Goal: Go to known website: Access a specific website the user already knows

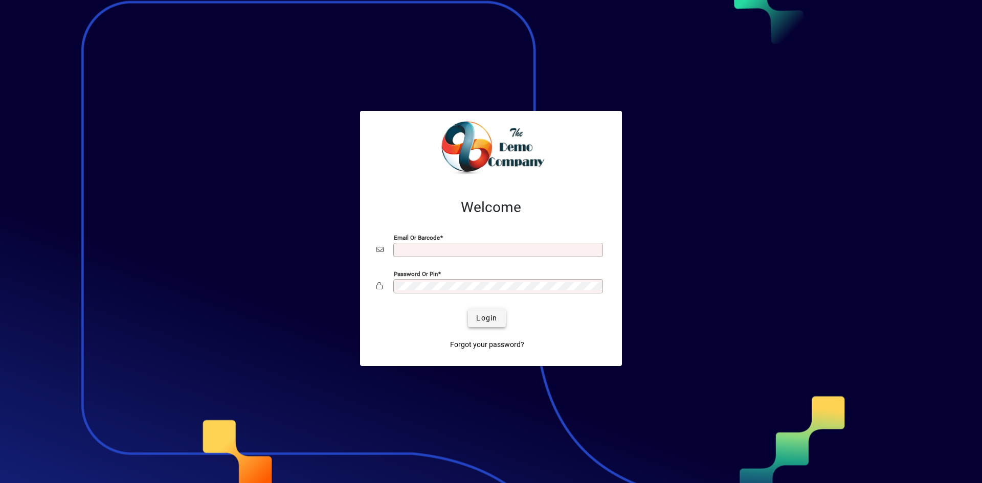
type input "**********"
click at [481, 319] on span "Login" at bounding box center [486, 318] width 21 height 11
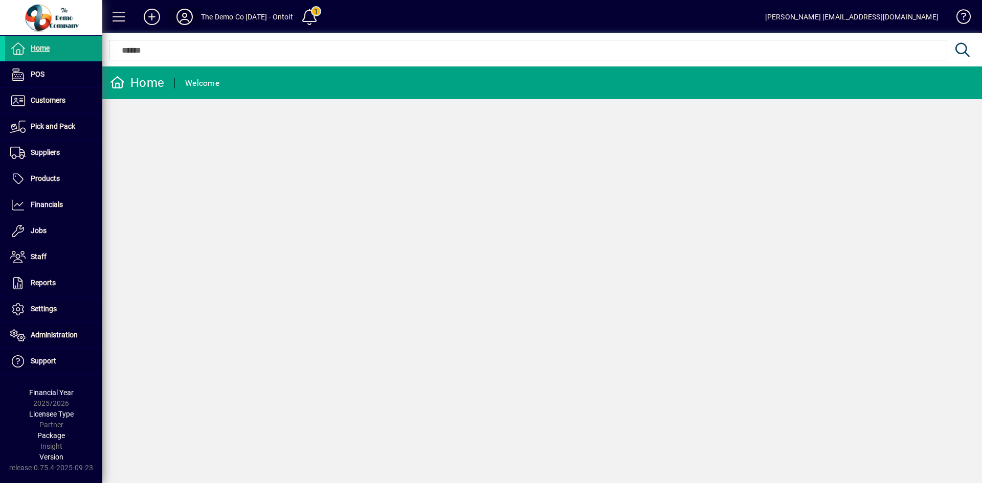
click at [178, 10] on icon at bounding box center [184, 17] width 20 height 16
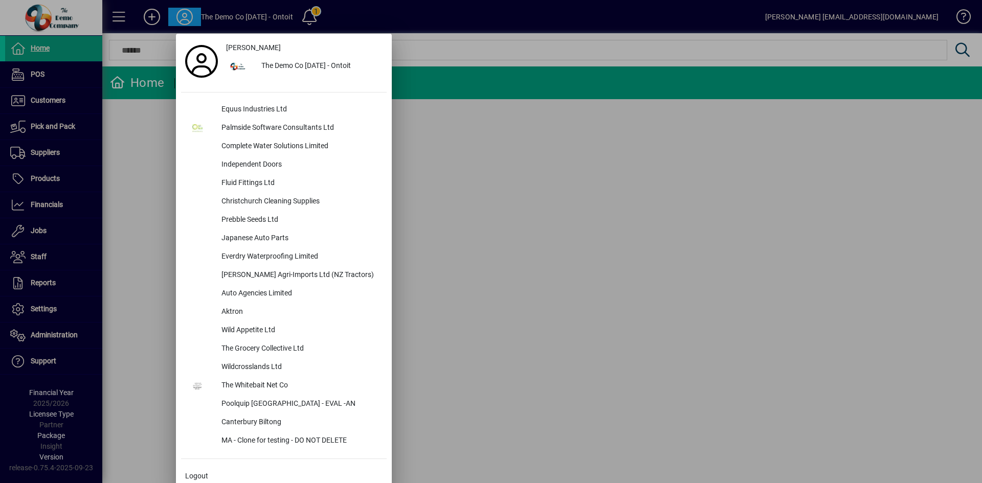
click at [965, 145] on div at bounding box center [491, 241] width 982 height 483
